Goal: Task Accomplishment & Management: Manage account settings

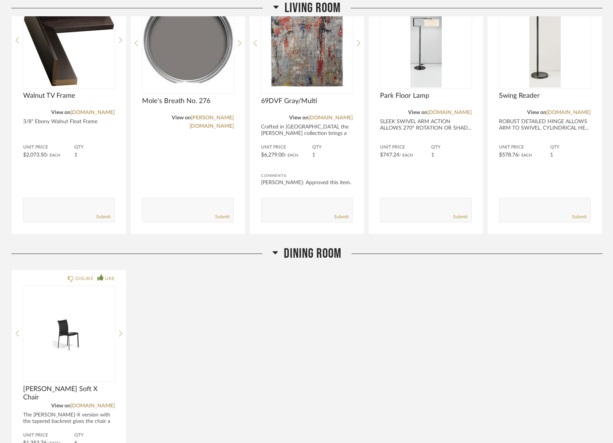
scroll to position [1083, 0]
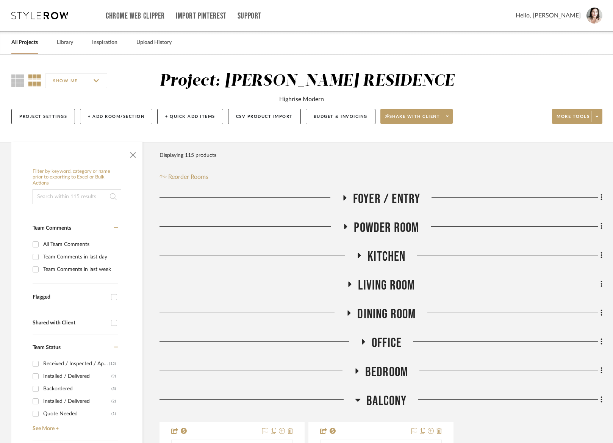
click at [26, 43] on link "All Projects" at bounding box center [24, 42] width 26 height 10
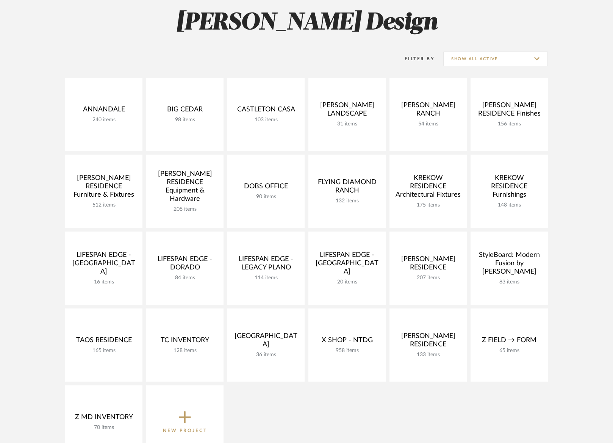
scroll to position [130, 0]
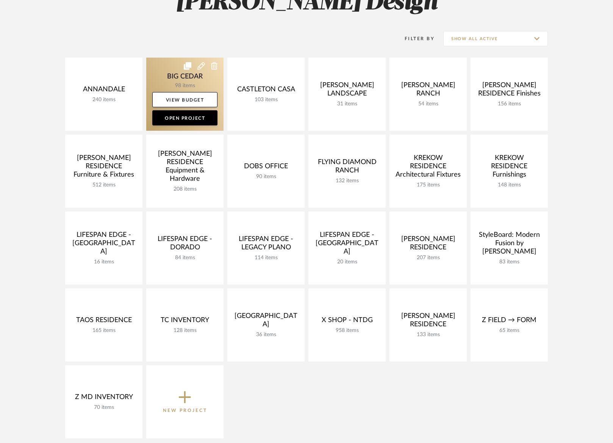
click at [168, 74] on link at bounding box center [184, 94] width 77 height 73
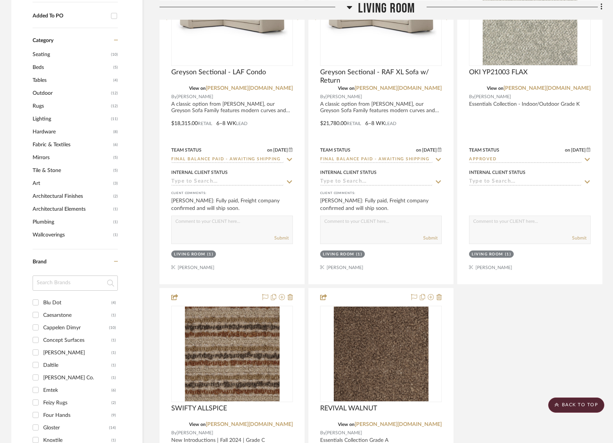
scroll to position [598, 0]
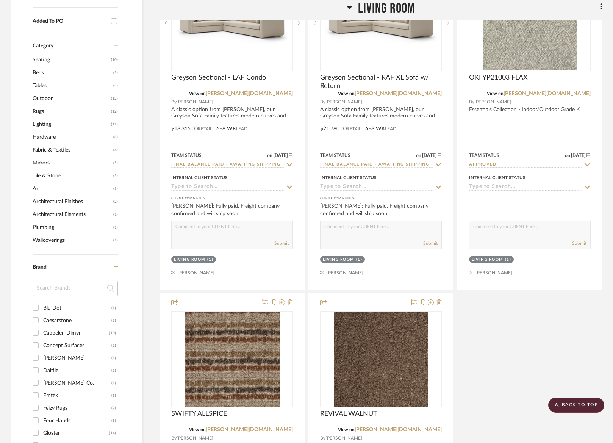
click at [51, 136] on span "Hardware" at bounding box center [72, 137] width 79 height 13
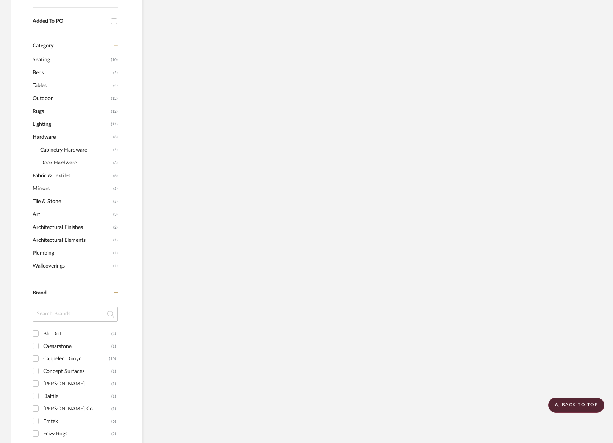
scroll to position [438, 0]
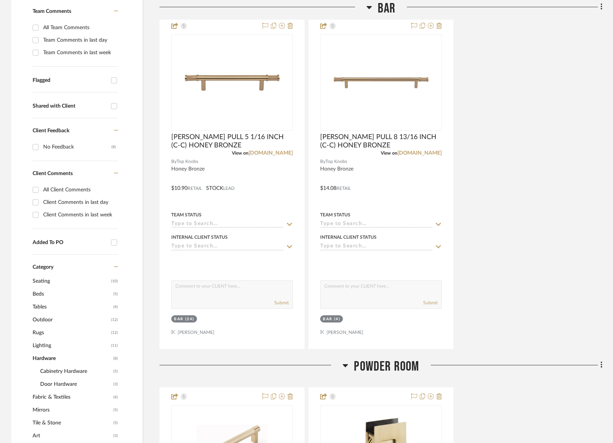
scroll to position [218, 0]
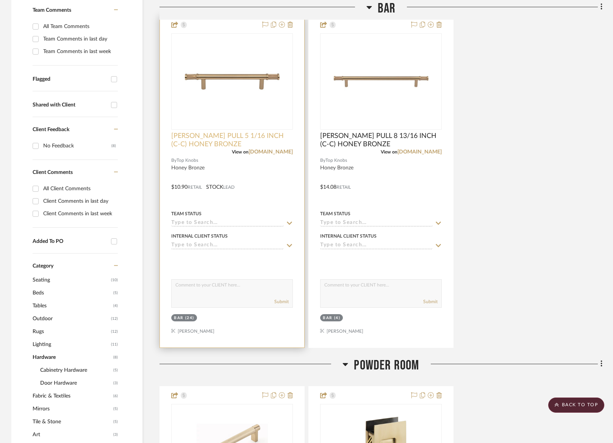
click at [235, 136] on span "BURNHAM PULL 5 1/16 INCH (C-C) HONEY BRONZE" at bounding box center [232, 140] width 122 height 17
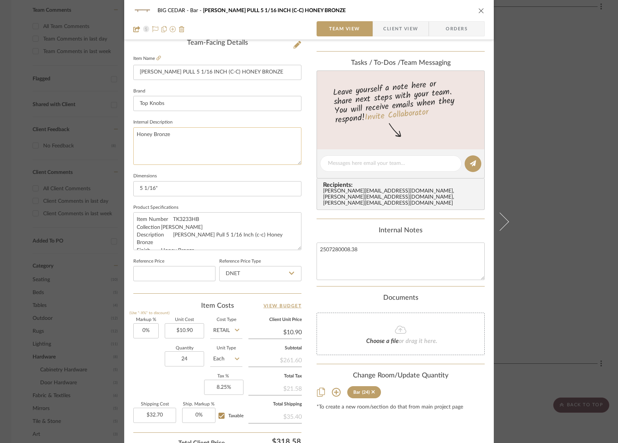
scroll to position [0, 0]
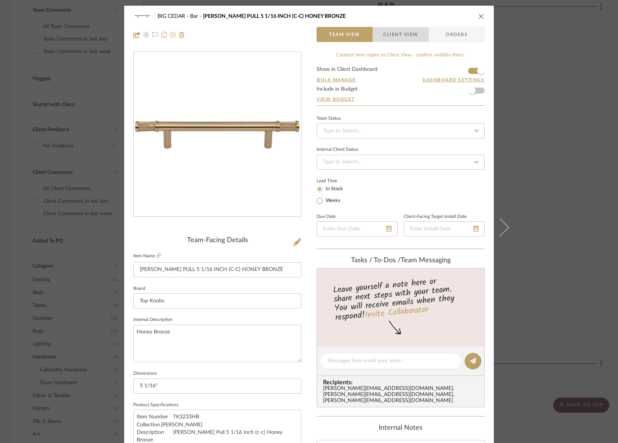
click at [392, 37] on span "Client View" at bounding box center [400, 34] width 35 height 15
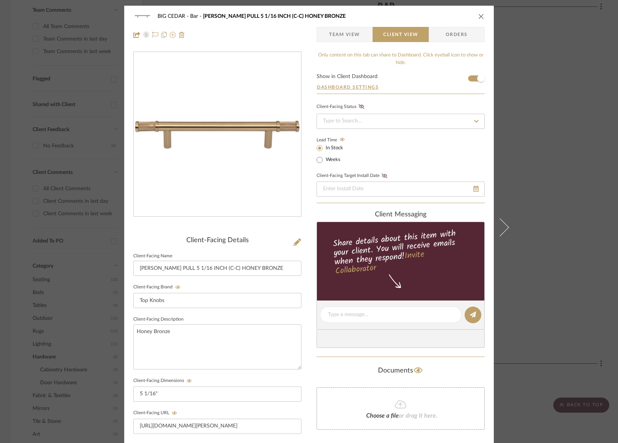
click at [337, 31] on span "Team View" at bounding box center [344, 34] width 31 height 15
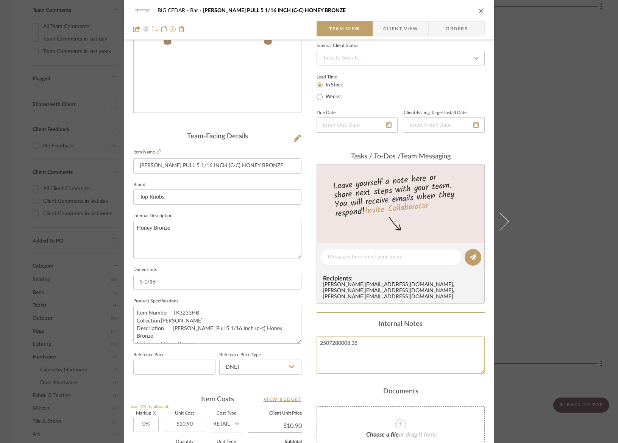
scroll to position [249, 0]
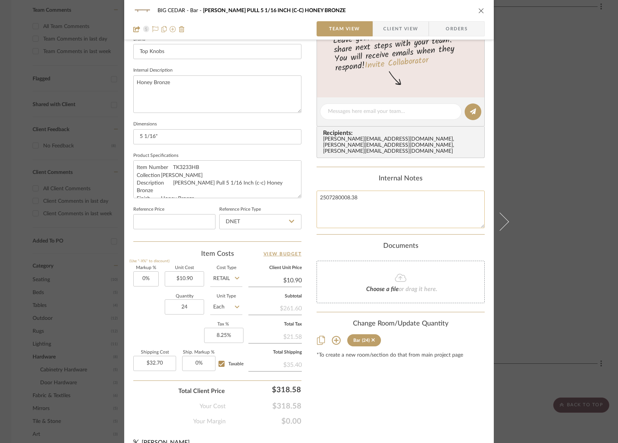
click at [365, 190] on textarea "2507280008.38" at bounding box center [400, 208] width 168 height 37
type textarea "2507280008.38 24 total"
click at [368, 337] on div "(24)" at bounding box center [368, 339] width 13 height 5
click at [350, 334] on sr-tag "Bar (24)" at bounding box center [364, 340] width 34 height 12
click at [353, 376] on div "Content here copies to Client View - confirm visibility there. Show in Client D…" at bounding box center [400, 113] width 168 height 623
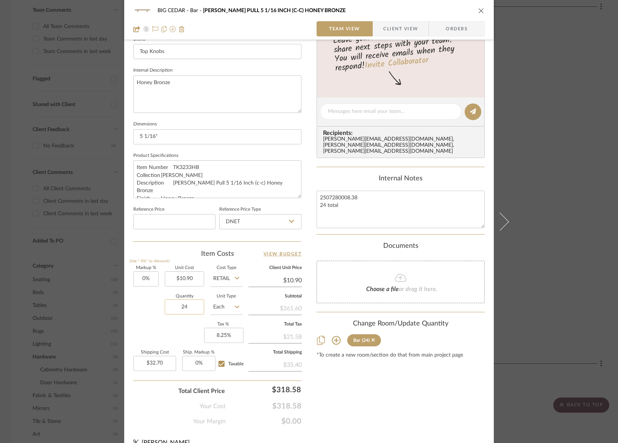
click at [189, 308] on input "24" at bounding box center [184, 306] width 39 height 15
type input "3"
click at [347, 388] on div "Content here copies to Client View - confirm visibility there. Show in Client D…" at bounding box center [400, 113] width 168 height 623
type input "$4.09"
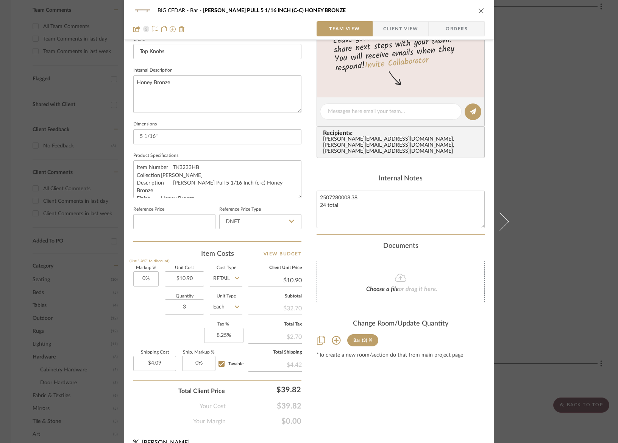
click at [525, 237] on div "BIG CEDAR Bar BURNHAM PULL 5 1/16 INCH (C-C) HONEY BRONZE Team View Client View…" at bounding box center [309, 221] width 618 height 443
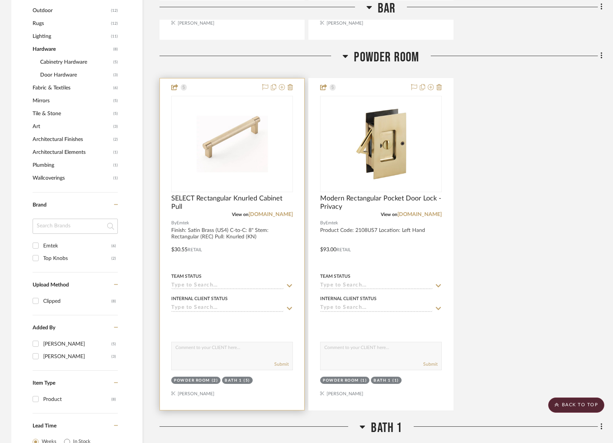
scroll to position [526, 0]
click at [181, 378] on div "Powder Room" at bounding box center [192, 380] width 36 height 6
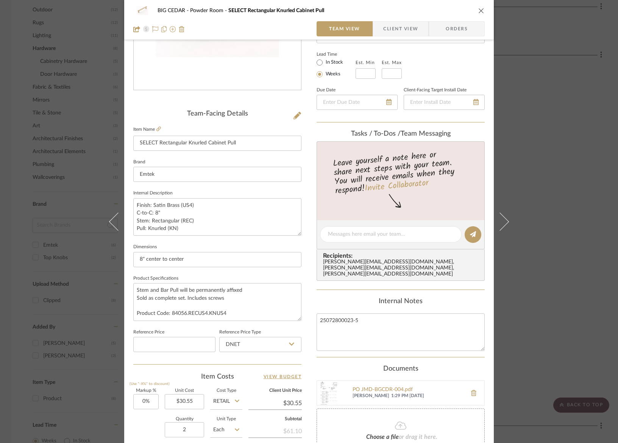
scroll to position [0, 0]
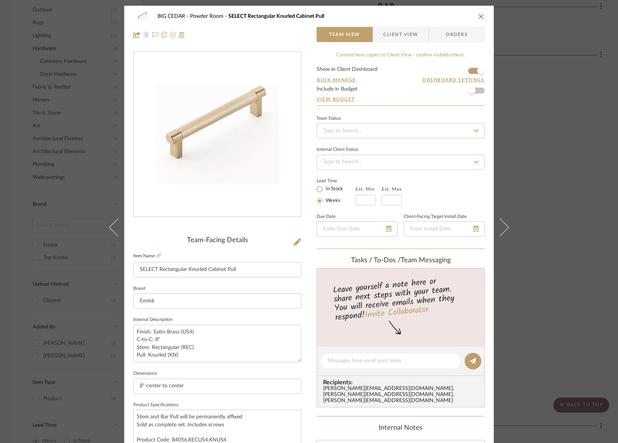
click at [478, 14] on icon "close" at bounding box center [481, 16] width 6 height 6
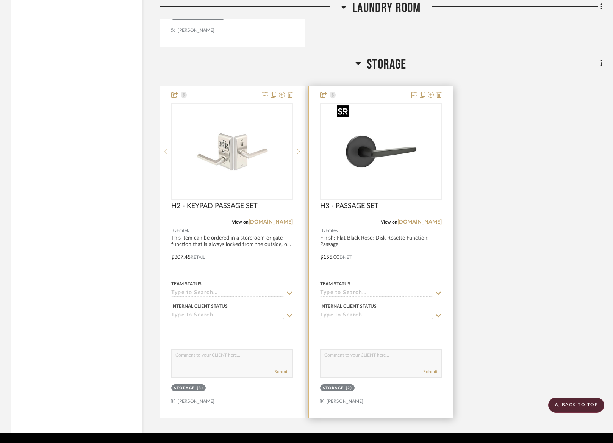
scroll to position [2022, 0]
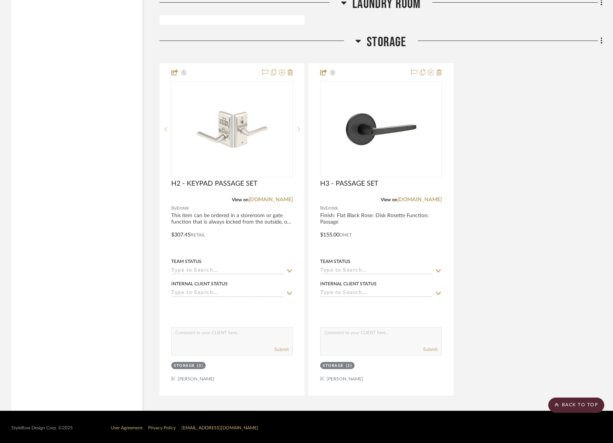
click at [518, 88] on div "H2 - KEYPAD PASSAGE SET View on emtek.com By Emtek This item can be ordered in …" at bounding box center [380, 229] width 443 height 332
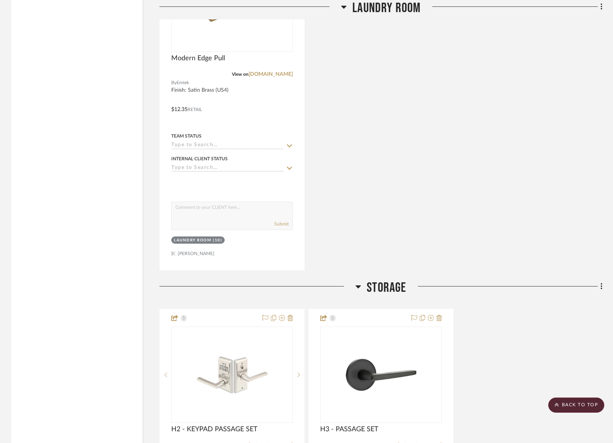
scroll to position [1917, 0]
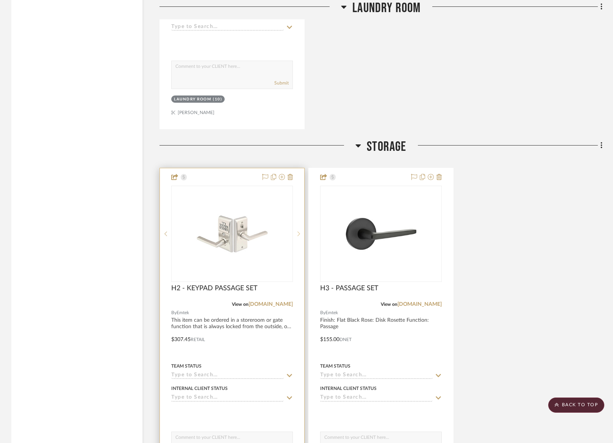
click at [296, 234] on div at bounding box center [298, 233] width 11 height 96
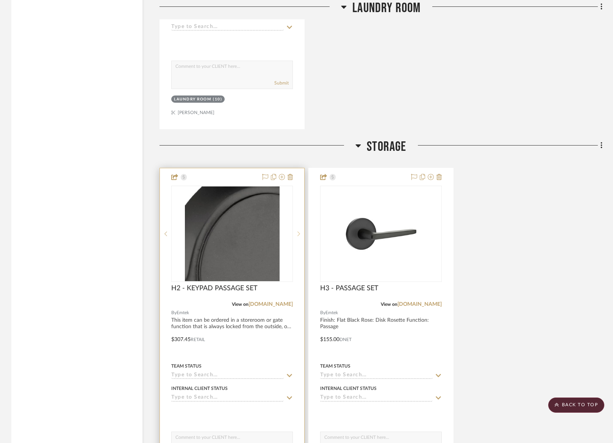
click at [296, 234] on div at bounding box center [298, 233] width 11 height 96
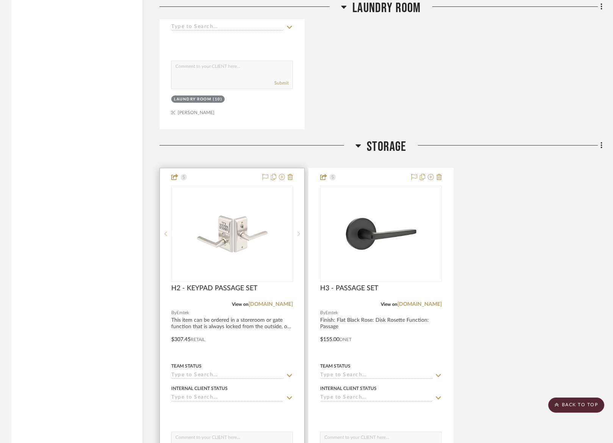
click at [296, 234] on div at bounding box center [298, 233] width 11 height 96
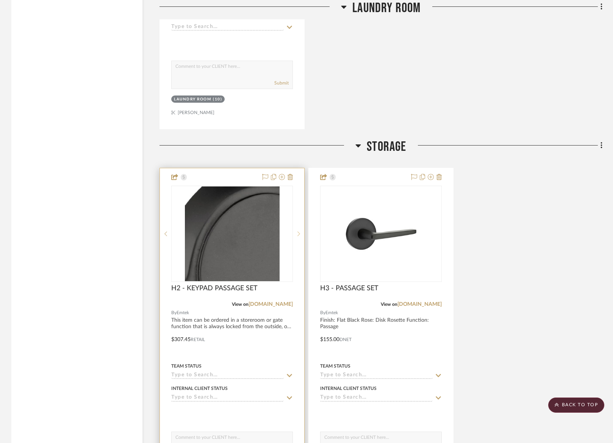
click at [298, 232] on icon at bounding box center [298, 233] width 3 height 5
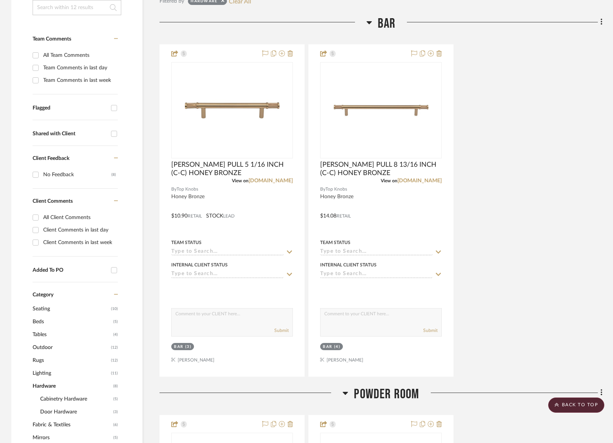
scroll to position [0, 0]
